Goal: Transaction & Acquisition: Purchase product/service

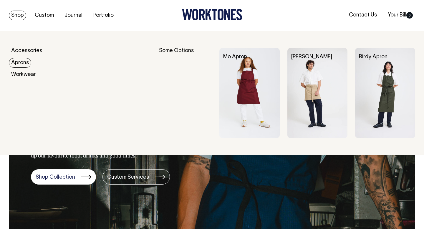
click at [22, 64] on link "Aprons" at bounding box center [20, 63] width 22 height 10
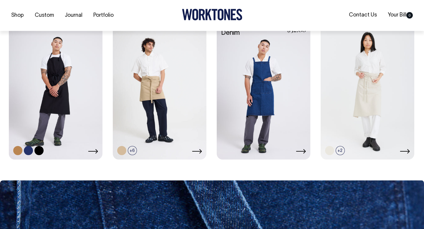
click at [55, 87] on link at bounding box center [56, 88] width 94 height 139
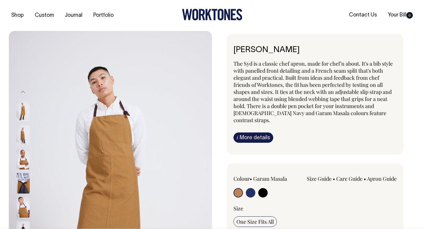
click at [251, 188] on input "radio" at bounding box center [250, 192] width 9 height 9
radio input "true"
select select "[DEMOGRAPHIC_DATA] Navy"
